Goal: Task Accomplishment & Management: Manage account settings

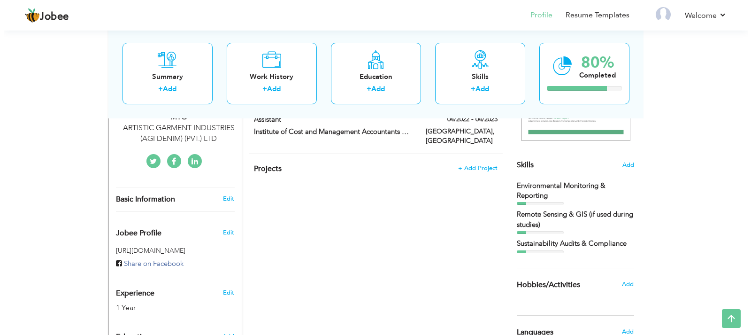
scroll to position [188, 0]
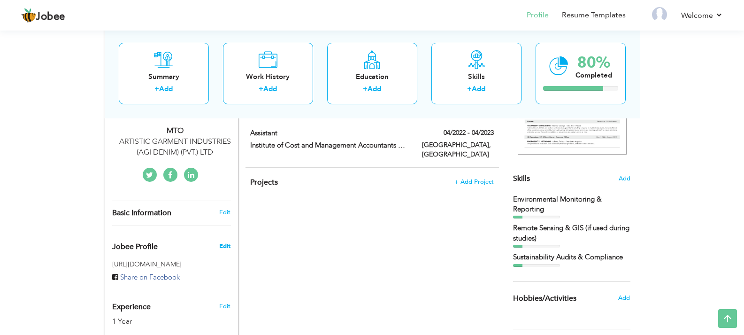
click at [225, 248] on span "Edit" at bounding box center [224, 246] width 11 height 8
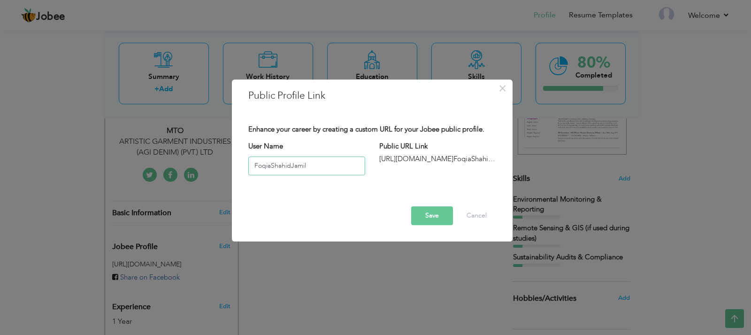
type input "FoqiaShahidJamil"
click at [408, 165] on div "Enhance your career by creating a custom URL for your Jobee public profile. Use…" at bounding box center [372, 158] width 262 height 68
drag, startPoint x: 378, startPoint y: 161, endPoint x: 386, endPoint y: 159, distance: 7.6
click at [378, 160] on div "Public URL Link http://jobee.io/profile/ FoqiaShahidJamil" at bounding box center [437, 153] width 131 height 23
click at [376, 158] on div "Public URL Link http://jobee.io/profile/ FoqiaShahidJamil" at bounding box center [437, 153] width 131 height 23
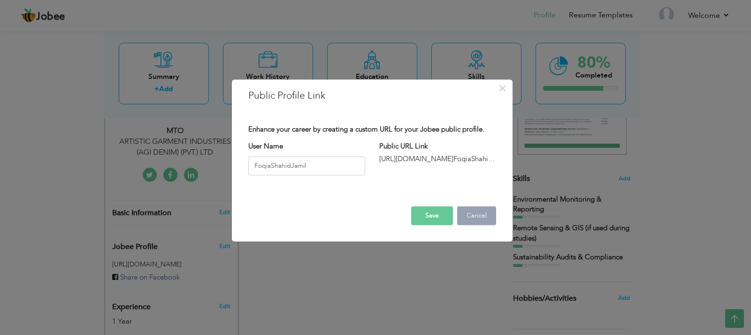
click at [469, 215] on button "Cancel" at bounding box center [476, 215] width 39 height 19
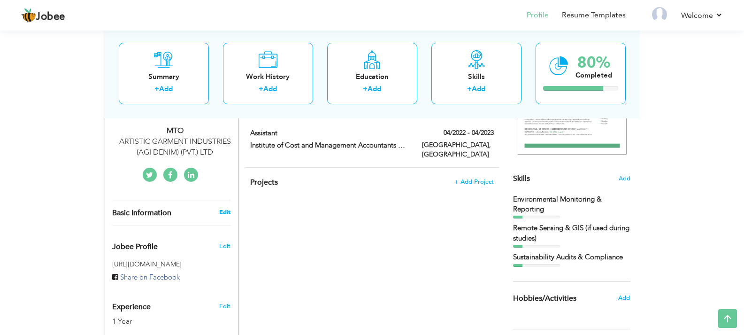
click at [225, 213] on link "Edit" at bounding box center [224, 212] width 11 height 8
type input "Foqia"
type input "[PERSON_NAME]"
select select "number:166"
type input "[GEOGRAPHIC_DATA]"
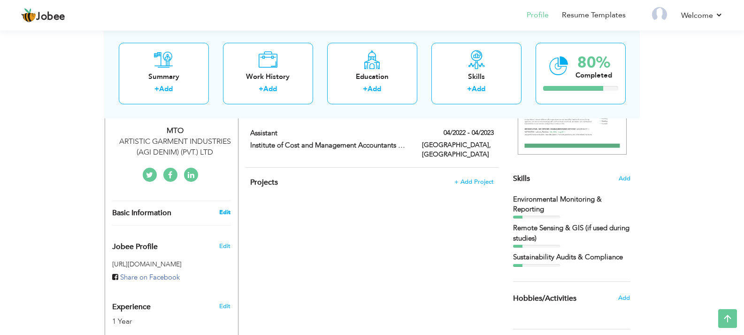
type input "Sindh"
select select "number:3"
type input "ARTISTIC GARMENT INDUSTRIES (AGI DENIM) (PVT.) LTD"
type input "MTO"
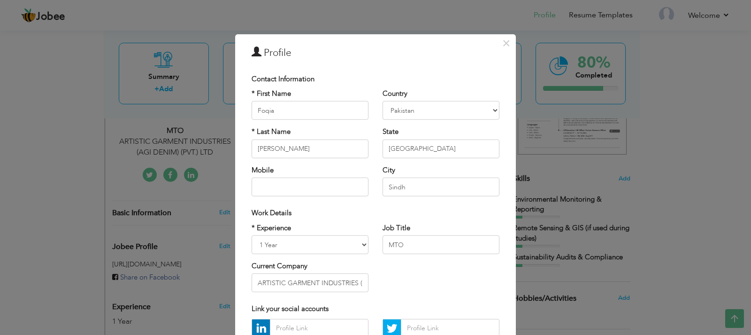
click at [67, 204] on div "× Profile Contact Information * First Name Foqia * Last Name Mobile" at bounding box center [375, 167] width 751 height 335
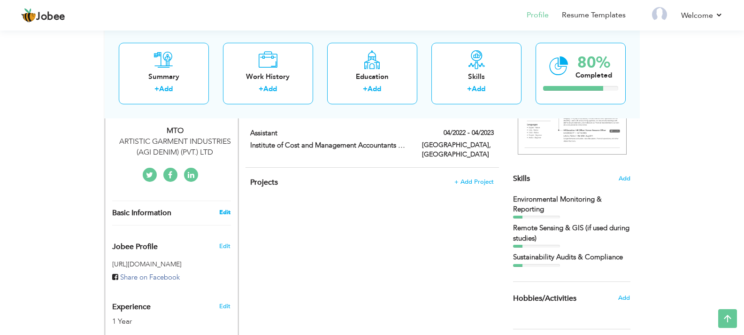
click at [222, 212] on link "Edit" at bounding box center [224, 212] width 11 height 8
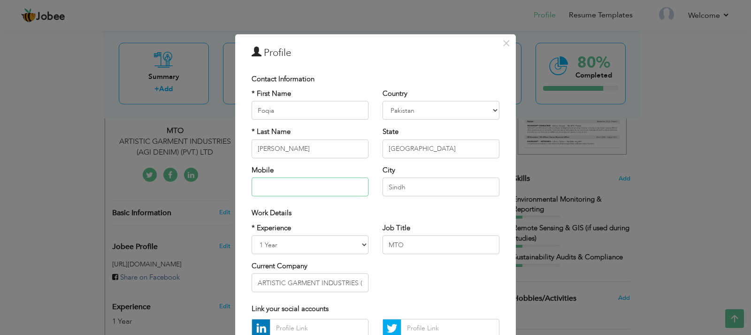
click at [285, 180] on input "text" at bounding box center [310, 186] width 117 height 19
type input "03312571260"
click at [347, 209] on div "Work Details" at bounding box center [376, 213] width 248 height 10
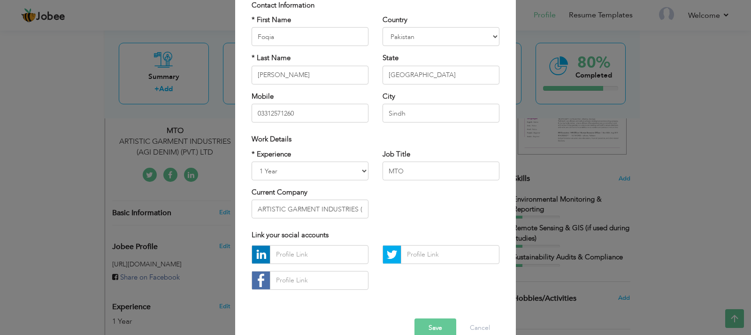
scroll to position [92, 0]
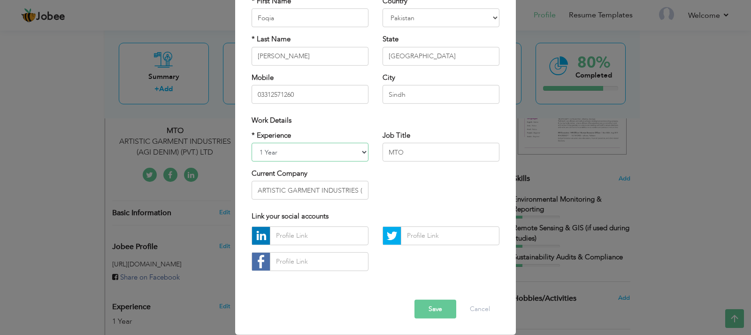
click at [359, 153] on select "Entry Level Less than 1 Year 1 Year 2 Years 3 Years 4 Years 5 Years 6 Years 7 Y…" at bounding box center [310, 152] width 117 height 19
select select "number:2"
click at [252, 143] on select "Entry Level Less than 1 Year 1 Year 2 Years 3 Years 4 Years 5 Years 6 Years 7 Y…" at bounding box center [310, 152] width 117 height 19
click at [412, 183] on div "* Experience Entry Level Less than 1 Year 1 Year 2 Years 3 Years 4 Years 5 Year…" at bounding box center [376, 168] width 262 height 77
click at [322, 238] on input "text" at bounding box center [319, 235] width 99 height 19
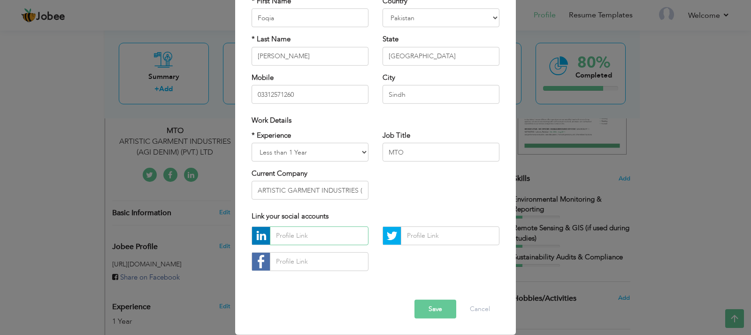
paste input "https://www.linkedin.com/in/foqia-shahid-jamil-a326592b0?utm_source=share&utm_c…"
type input "https://www.linkedin.com/in/foqia-shahid-jamil-a326592b0?utm_source=share&utm_c…"
click at [419, 305] on button "Save" at bounding box center [435, 308] width 42 height 19
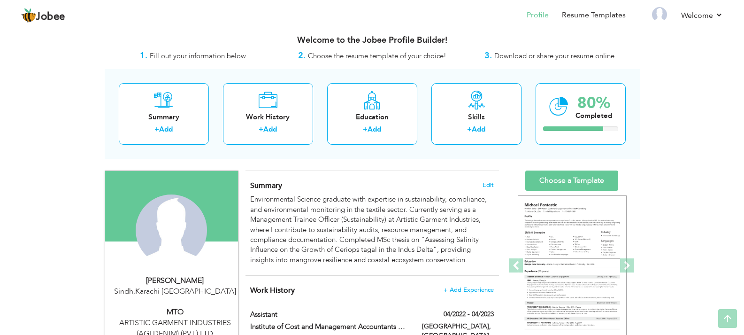
scroll to position [0, 0]
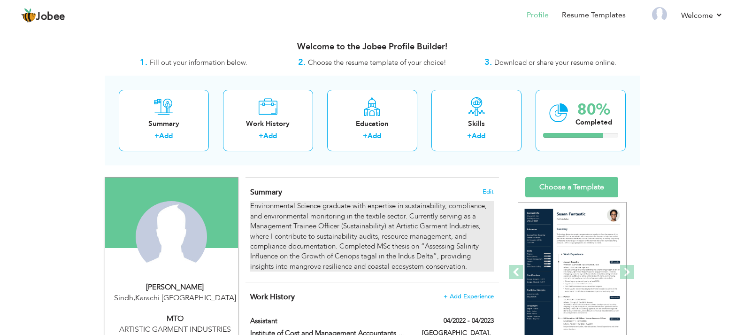
click at [473, 269] on div "Environmental Science graduate with expertise in sustainability, compliance, an…" at bounding box center [371, 236] width 243 height 70
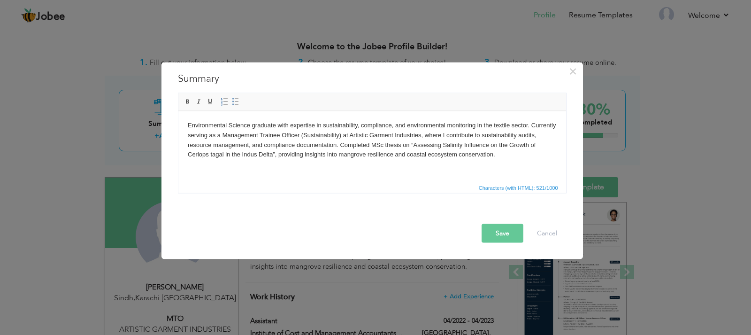
click at [277, 154] on body "Environmental Science graduate with expertise in sustainability, compliance, an…" at bounding box center [371, 139] width 369 height 39
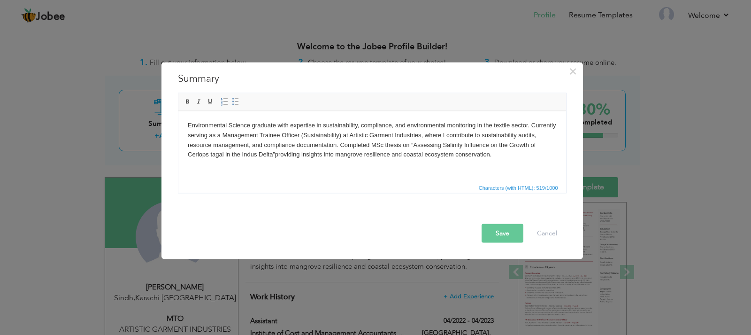
click at [278, 153] on body "Environmental Science graduate with expertise in sustainability, compliance, an…" at bounding box center [371, 139] width 369 height 39
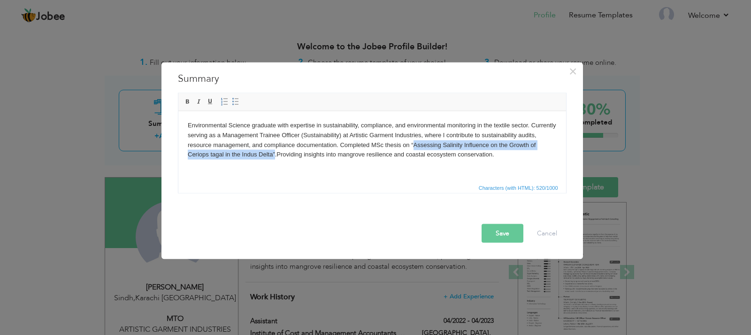
drag, startPoint x: 429, startPoint y: 144, endPoint x: 274, endPoint y: 153, distance: 155.7
click at [274, 153] on body "Environmental Science graduate with expertise in sustainability, compliance, an…" at bounding box center [371, 139] width 369 height 39
click at [190, 97] on link "Bold" at bounding box center [188, 101] width 10 height 10
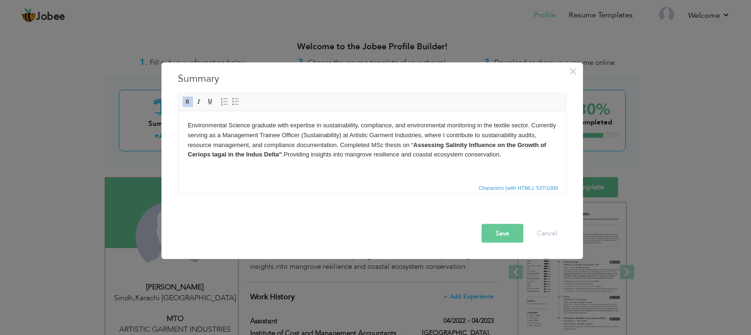
drag, startPoint x: 232, startPoint y: 186, endPoint x: 247, endPoint y: 183, distance: 14.9
click at [233, 186] on span "Characters (with HTML): 537/1000" at bounding box center [372, 186] width 388 height 11
click at [318, 164] on html "Environmental Science graduate with expertise in sustainability, compliance, an…" at bounding box center [372, 140] width 388 height 58
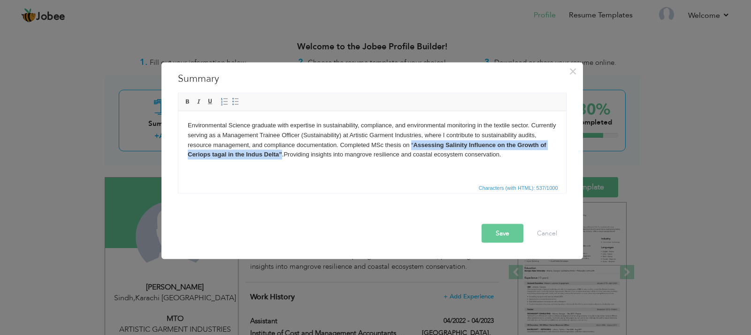
drag, startPoint x: 410, startPoint y: 143, endPoint x: 282, endPoint y: 160, distance: 129.3
click at [282, 160] on html "Environmental Science graduate with expertise in sustainability, compliance, an…" at bounding box center [372, 140] width 388 height 58
click at [187, 99] on span at bounding box center [188, 102] width 8 height 8
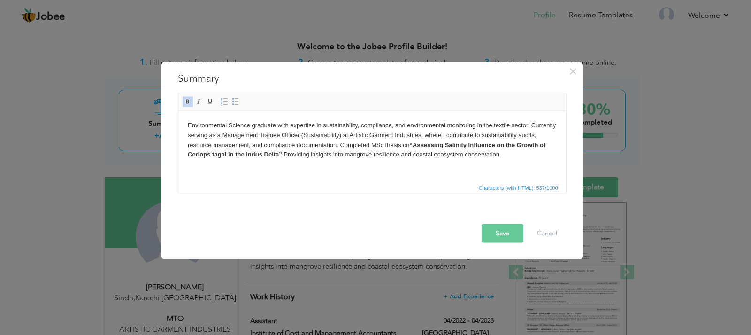
click at [295, 191] on span "Characters (with HTML): 537/1000" at bounding box center [372, 186] width 388 height 11
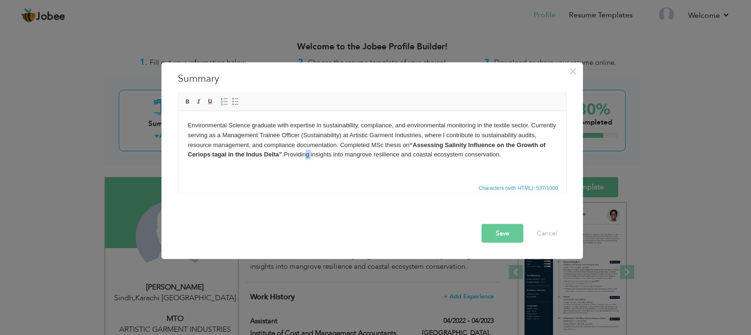
drag, startPoint x: 307, startPoint y: 179, endPoint x: 323, endPoint y: 176, distance: 16.3
click at [314, 169] on html "Environmental Science graduate with expertise in sustainability, compliance, an…" at bounding box center [372, 140] width 388 height 58
click at [385, 184] on span "Characters (with HTML): 537/1000" at bounding box center [372, 186] width 388 height 11
click at [435, 144] on strong "“Assessing Salinity Influence on the Growth of Ceriops tagal in the Indus Delta”" at bounding box center [366, 149] width 358 height 17
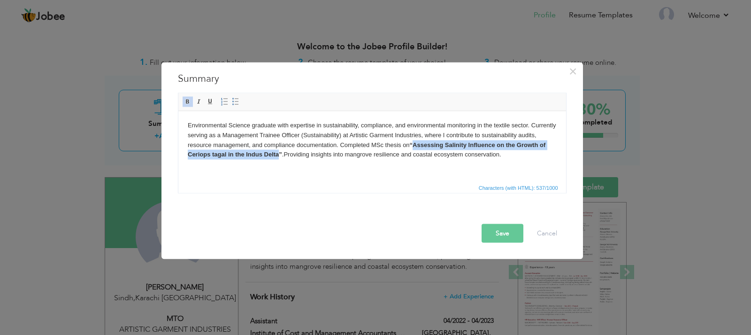
drag, startPoint x: 412, startPoint y: 144, endPoint x: 272, endPoint y: 163, distance: 141.7
click at [278, 161] on html "Environmental Science graduate with expertise in sustainability, compliance, an…" at bounding box center [372, 140] width 388 height 58
click at [188, 103] on span at bounding box center [188, 102] width 8 height 8
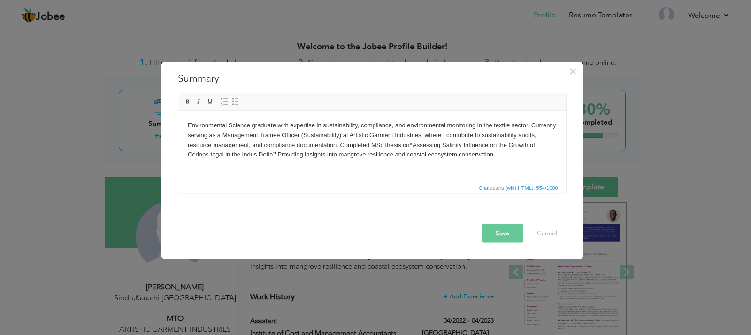
click at [306, 217] on div at bounding box center [375, 215] width 398 height 16
click at [351, 183] on span "Characters (with HTML): 554/1000" at bounding box center [372, 186] width 388 height 11
click at [294, 159] on body "Environmental Science graduate with expertise in sustainability, compliance, an…" at bounding box center [371, 139] width 369 height 39
click at [272, 151] on body "Environmental Science graduate with expertise in sustainability, compliance, an…" at bounding box center [371, 139] width 369 height 39
click at [187, 101] on span at bounding box center [188, 102] width 8 height 8
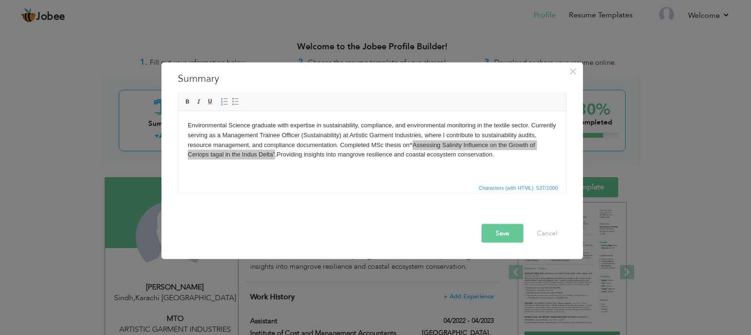
click at [346, 234] on div "Save Cancel" at bounding box center [375, 232] width 398 height 19
click at [506, 235] on button "Save" at bounding box center [503, 232] width 42 height 19
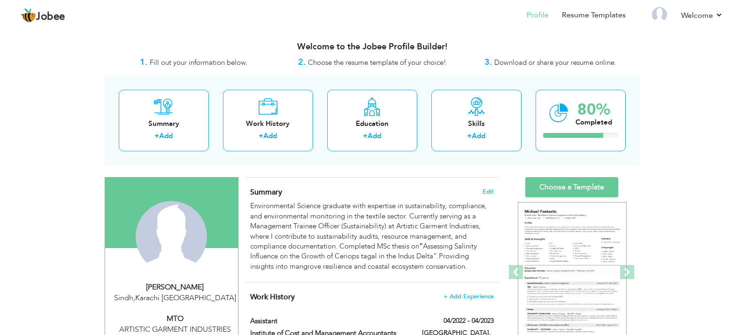
click at [525, 64] on span "Download or share your resume online." at bounding box center [555, 62] width 122 height 9
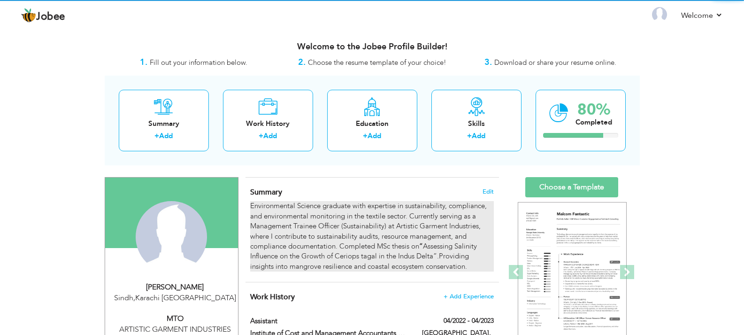
click at [432, 222] on div "Environmental Science graduate with expertise in sustainability, compliance, an…" at bounding box center [371, 236] width 243 height 70
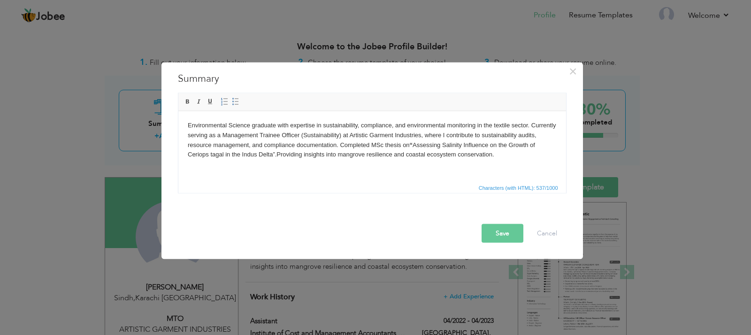
click at [276, 151] on body "Environmental Science graduate with expertise in sustainability, compliance, an…" at bounding box center [371, 139] width 369 height 39
click at [495, 238] on button "Save" at bounding box center [503, 232] width 42 height 19
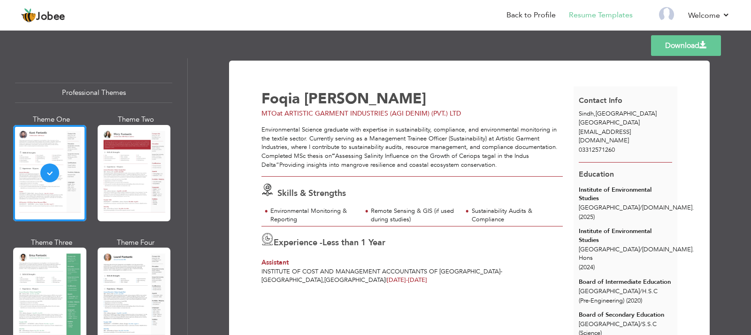
click at [676, 48] on link "Download" at bounding box center [686, 45] width 70 height 21
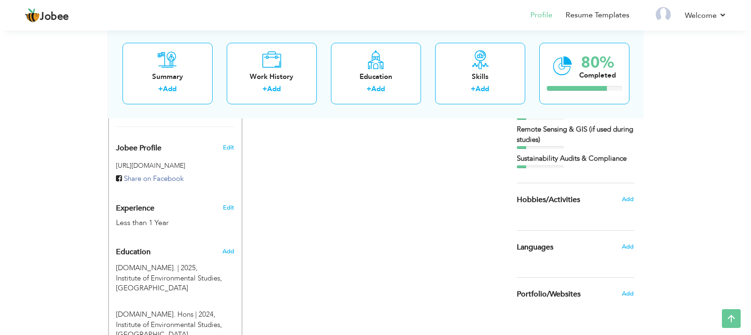
scroll to position [267, 0]
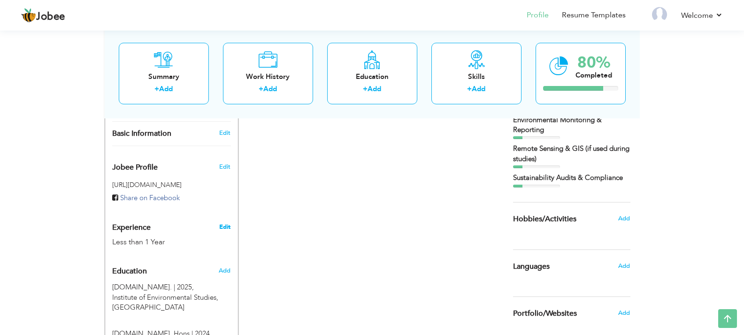
click at [221, 229] on link "Edit" at bounding box center [224, 227] width 11 height 8
select select "number:166"
select select "number:2"
type input "ARTISTIC GARMENT INDUSTRIES (AGI DENIM) (PVT.) LTD"
type input "MTO"
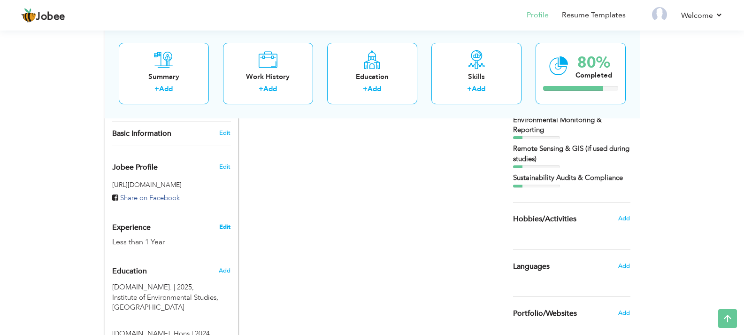
type input "[URL][DOMAIN_NAME][PERSON_NAME]"
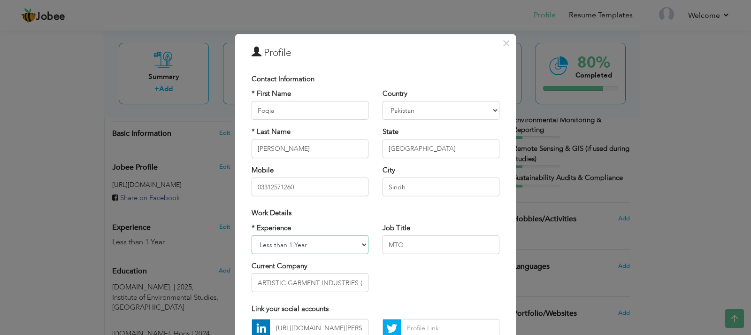
click at [352, 247] on select "Entry Level Less than 1 Year 1 Year 2 Years 3 Years 4 Years 5 Years 6 Years 7 Y…" at bounding box center [310, 244] width 117 height 19
select select "number:3"
click at [252, 235] on select "Entry Level Less than 1 Year 1 Year 2 Years 3 Years 4 Years 5 Years 6 Years 7 Y…" at bounding box center [310, 244] width 117 height 19
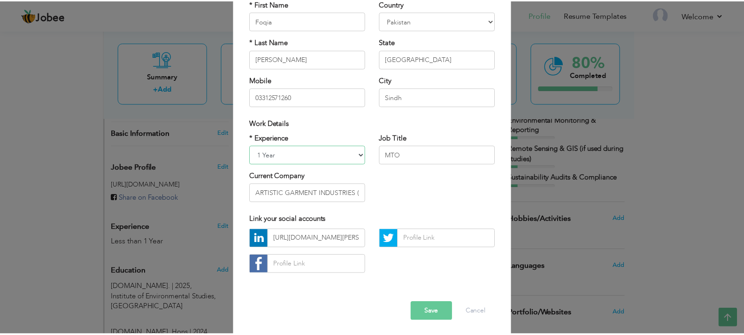
scroll to position [92, 0]
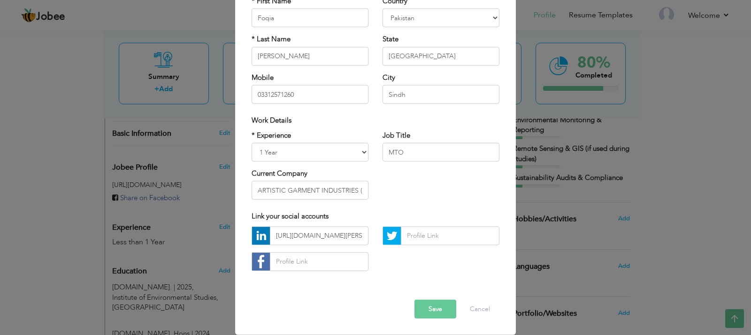
click at [420, 305] on button "Save" at bounding box center [435, 308] width 42 height 19
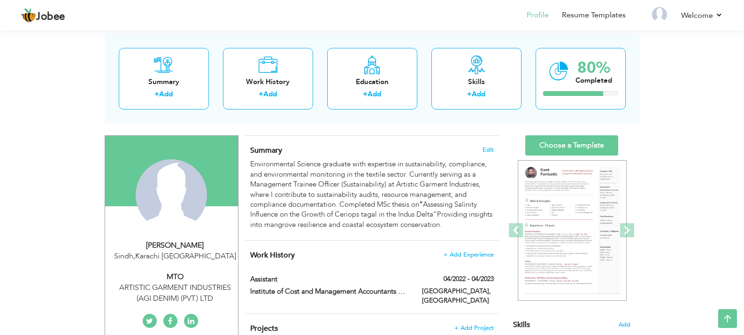
scroll to position [0, 0]
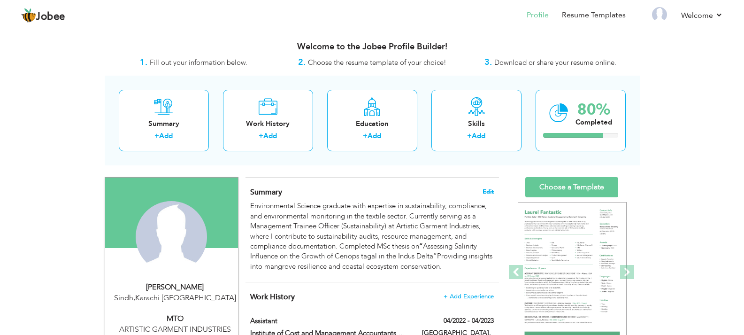
click at [486, 189] on span "Edit" at bounding box center [488, 191] width 11 height 7
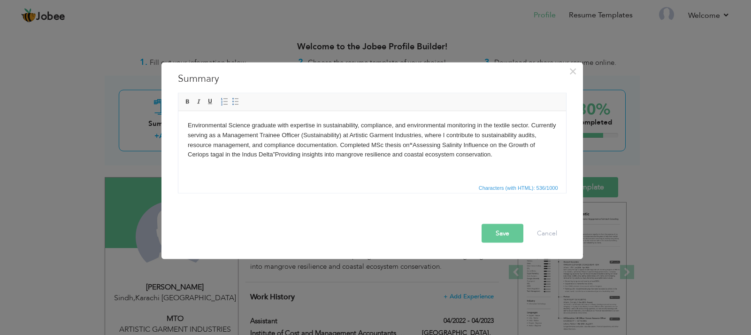
click at [538, 138] on body "Environmental Science graduate with expertise in sustainability, compliance, an…" at bounding box center [371, 139] width 369 height 39
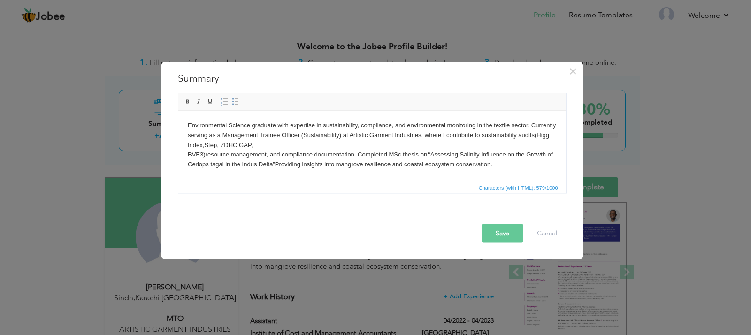
click at [183, 153] on html "Environmental Science graduate with expertise in sustainability, compliance, an…" at bounding box center [372, 145] width 388 height 68
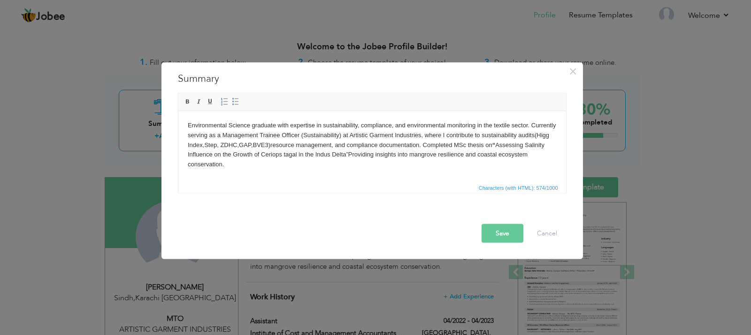
click at [305, 170] on html "Environmental Science graduate with expertise in sustainability, compliance, an…" at bounding box center [372, 145] width 388 height 68
click at [507, 232] on button "Save" at bounding box center [503, 232] width 42 height 19
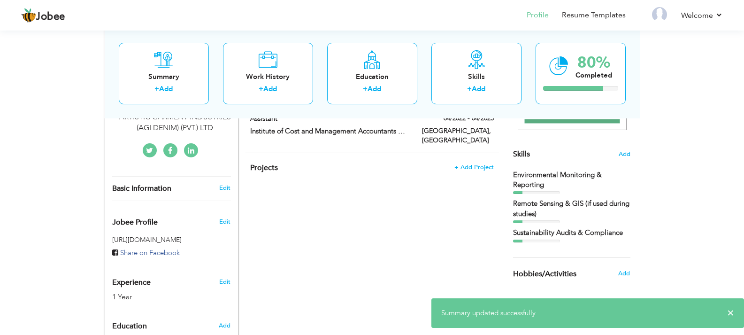
scroll to position [329, 0]
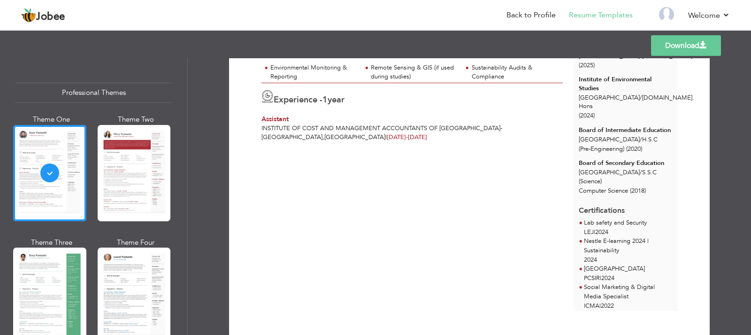
scroll to position [156, 0]
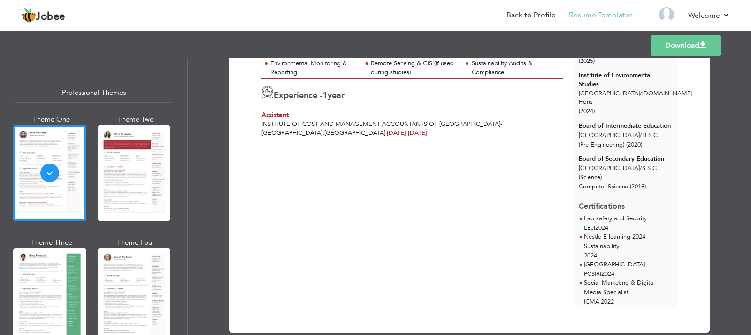
click at [677, 47] on link "Download" at bounding box center [686, 45] width 70 height 21
click at [679, 46] on link "Download" at bounding box center [686, 45] width 70 height 21
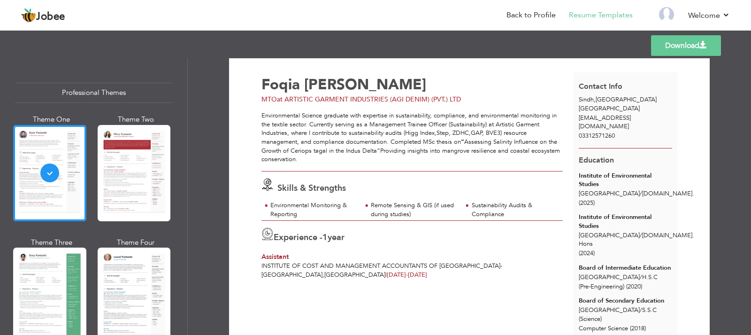
scroll to position [0, 0]
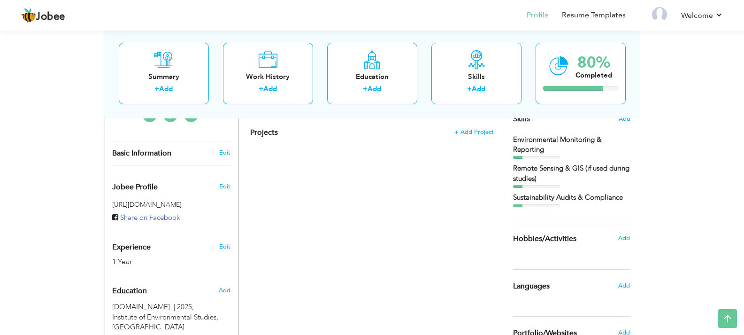
scroll to position [222, 0]
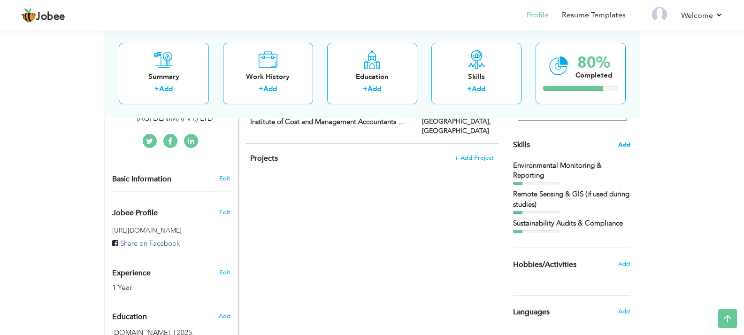
click at [625, 144] on span "Add" at bounding box center [624, 144] width 12 height 9
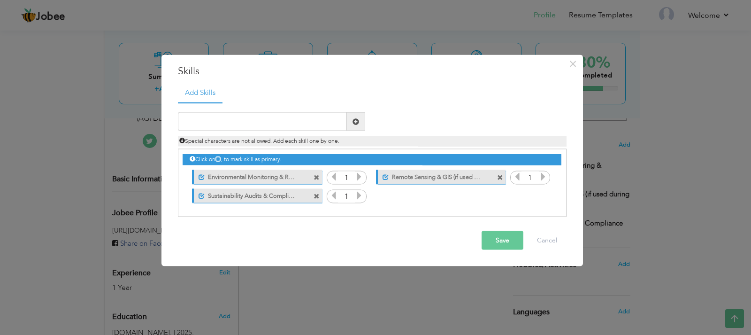
click at [420, 175] on label "Remote Sensing & GIS (if used during studies)" at bounding box center [435, 175] width 93 height 12
click at [500, 177] on span at bounding box center [500, 177] width 6 height 6
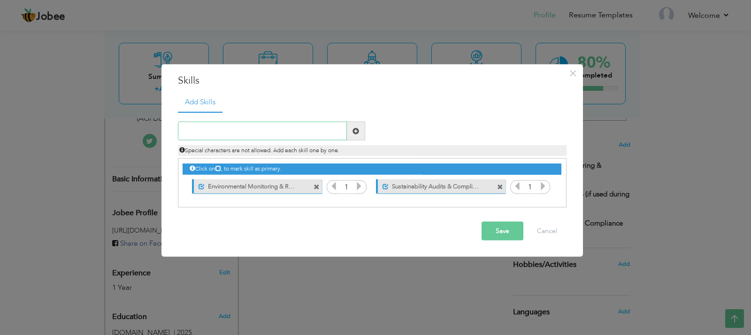
click at [246, 131] on input "text" at bounding box center [262, 131] width 169 height 19
paste input "Remote Sensing & GIS"
type input "Remote Sensing & GIS"
click at [515, 226] on button "Save" at bounding box center [503, 231] width 42 height 19
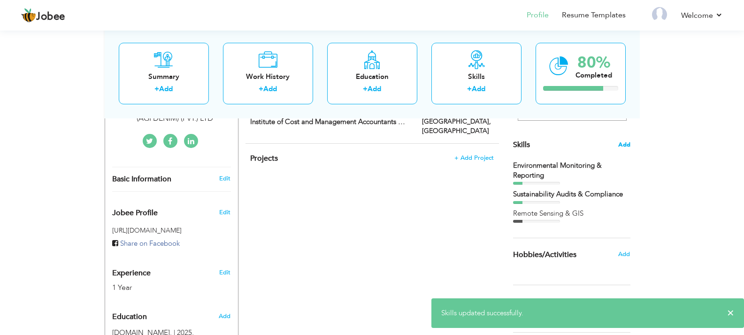
click at [625, 146] on span "Add" at bounding box center [624, 144] width 12 height 9
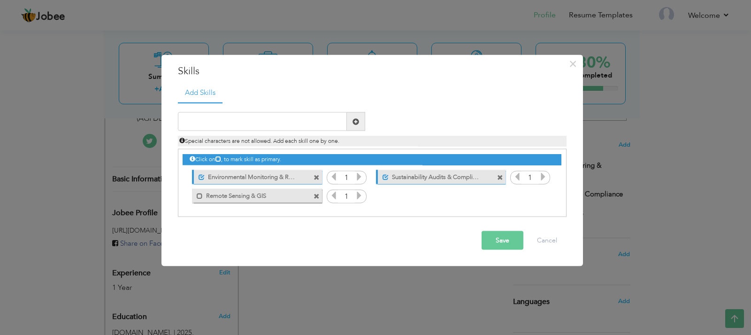
click at [543, 176] on icon at bounding box center [543, 176] width 8 height 8
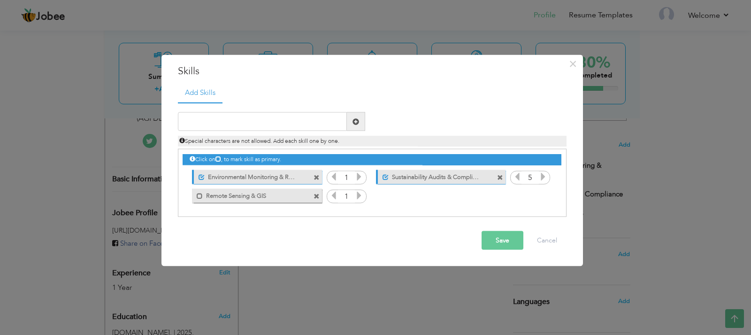
click at [543, 176] on icon at bounding box center [543, 176] width 8 height 8
click at [360, 177] on icon at bounding box center [359, 176] width 8 height 8
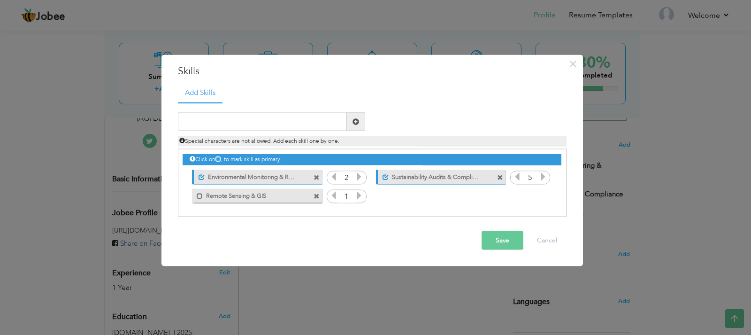
click at [360, 177] on icon at bounding box center [359, 176] width 8 height 8
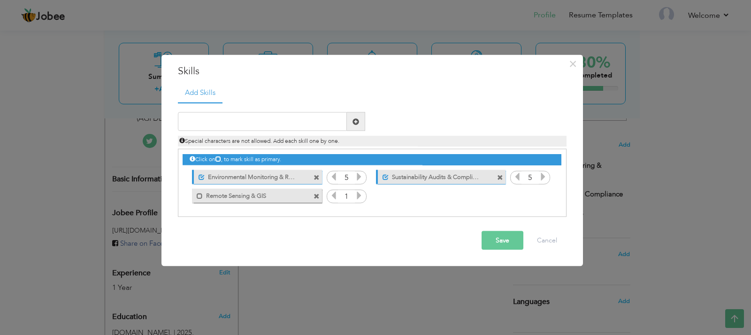
click at [358, 197] on icon at bounding box center [359, 195] width 8 height 8
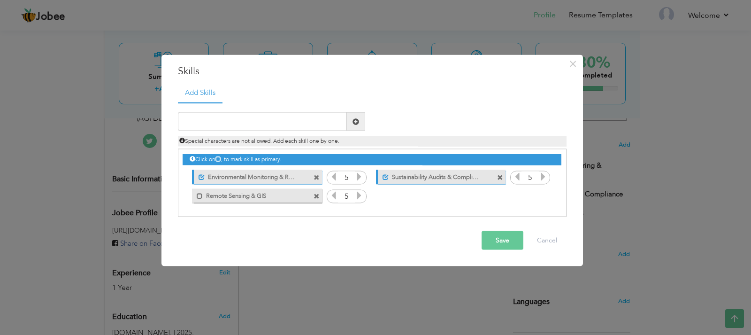
click at [358, 197] on icon at bounding box center [359, 195] width 8 height 8
click at [205, 194] on label "Remote Sensing & GIS" at bounding box center [250, 194] width 95 height 12
click at [486, 236] on button "Save" at bounding box center [503, 240] width 42 height 19
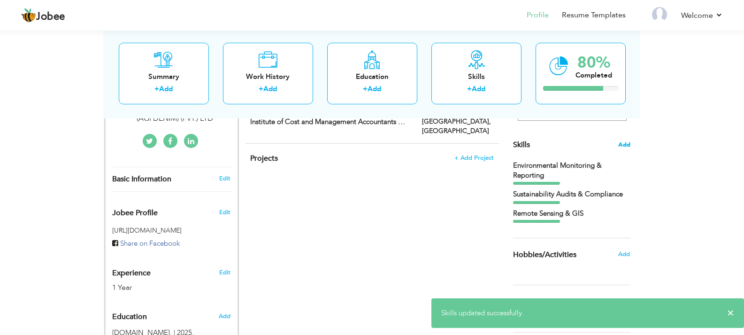
click at [622, 145] on span "Add" at bounding box center [624, 144] width 12 height 9
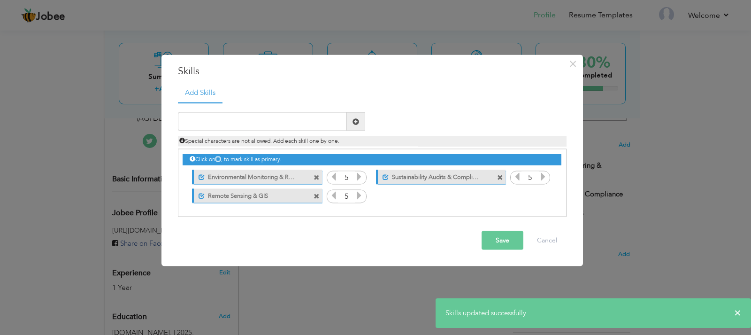
click at [542, 176] on icon at bounding box center [543, 176] width 8 height 8
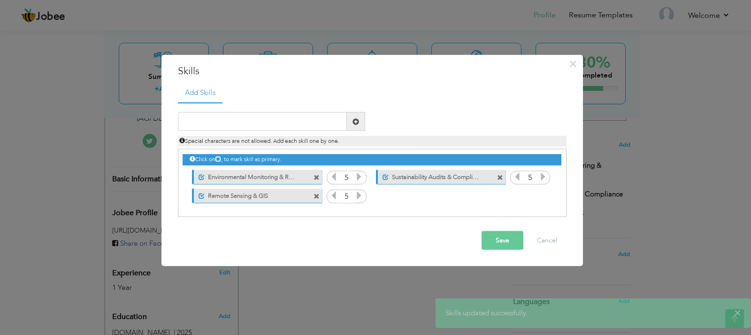
click at [542, 176] on icon at bounding box center [543, 176] width 8 height 8
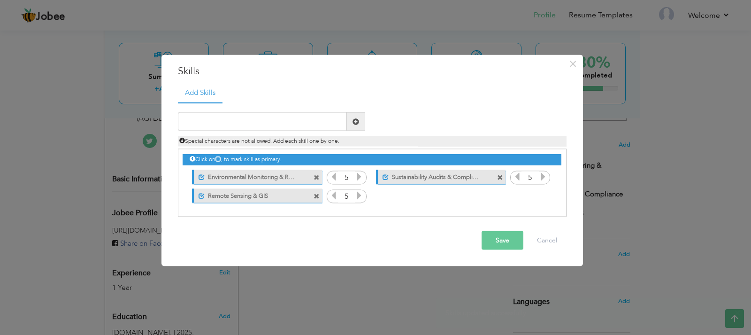
click at [542, 176] on icon at bounding box center [543, 176] width 8 height 8
click at [221, 158] on icon at bounding box center [218, 159] width 6 height 6
click at [221, 157] on icon at bounding box center [218, 159] width 6 height 6
click at [221, 158] on icon at bounding box center [218, 159] width 6 height 6
click at [508, 249] on button "Save" at bounding box center [503, 240] width 42 height 19
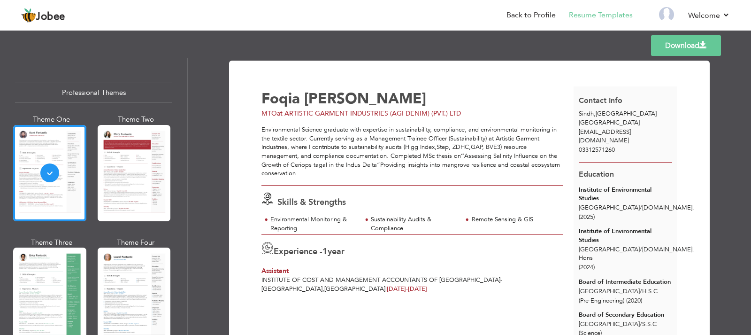
click at [668, 54] on link "Download" at bounding box center [686, 45] width 70 height 21
click at [666, 49] on link "Download" at bounding box center [686, 45] width 70 height 21
click at [655, 44] on link "Download" at bounding box center [686, 45] width 70 height 21
drag, startPoint x: 430, startPoint y: 207, endPoint x: 433, endPoint y: 200, distance: 7.6
click at [430, 207] on div "Skills & Strengths" at bounding box center [414, 200] width 317 height 16
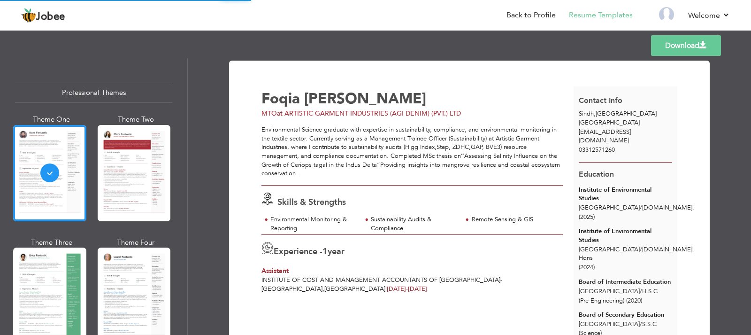
click at [437, 194] on div "Skills & Strengths" at bounding box center [414, 200] width 317 height 16
drag, startPoint x: 490, startPoint y: 102, endPoint x: 566, endPoint y: 92, distance: 76.6
click at [493, 101] on div "[PERSON_NAME]" at bounding box center [419, 99] width 317 height 15
click at [703, 47] on span at bounding box center [703, 45] width 8 height 8
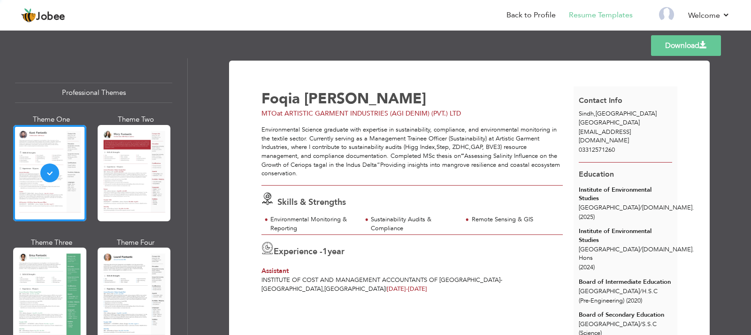
click at [703, 47] on span at bounding box center [703, 45] width 8 height 8
drag, startPoint x: 703, startPoint y: 47, endPoint x: 576, endPoint y: 102, distance: 138.3
click at [697, 51] on link "Download" at bounding box center [686, 45] width 70 height 21
click at [695, 44] on link "Download" at bounding box center [686, 45] width 70 height 21
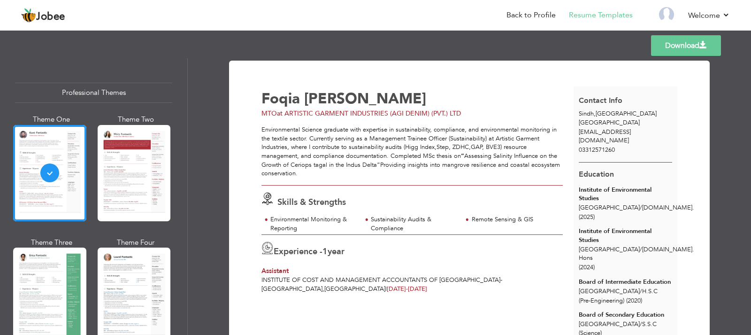
click at [687, 43] on link "Download" at bounding box center [686, 45] width 70 height 21
